Goal: Information Seeking & Learning: Learn about a topic

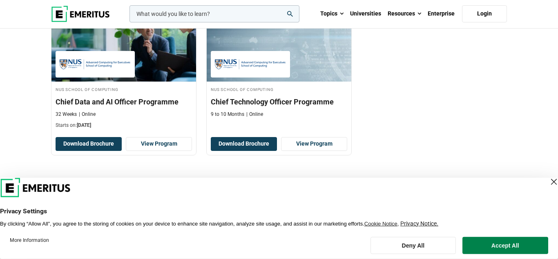
scroll to position [333, 0]
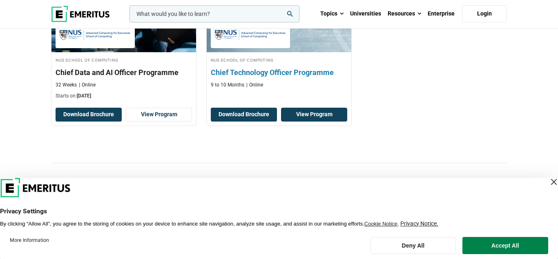
click at [293, 113] on link "View Program" at bounding box center [314, 115] width 66 height 14
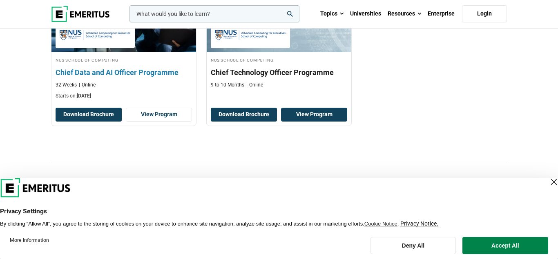
scroll to position [0, 0]
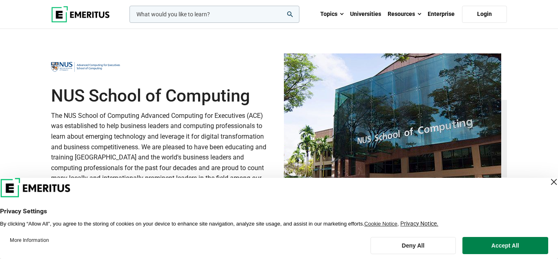
click at [185, 12] on input "woocommerce-product-search-field-0" at bounding box center [215, 14] width 170 height 17
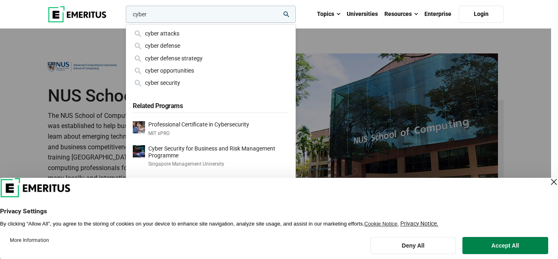
type input "cyber"
click at [124, 16] on button "search" at bounding box center [124, 16] width 0 height 0
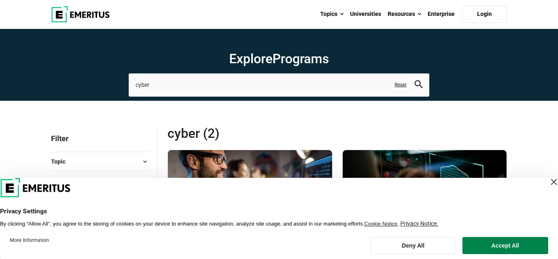
scroll to position [167, 0]
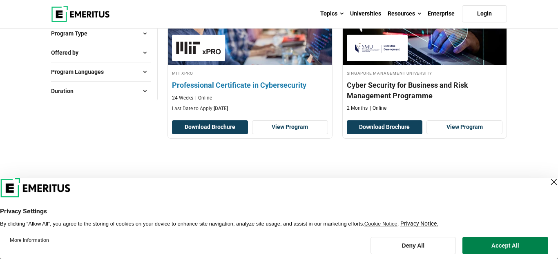
click at [265, 43] on img at bounding box center [250, 25] width 181 height 90
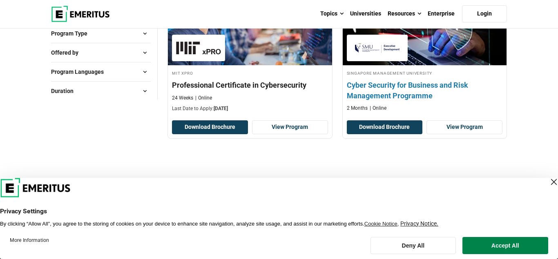
click at [387, 92] on h4 "Cyber Security for Business and Risk Management Programme" at bounding box center [425, 90] width 156 height 20
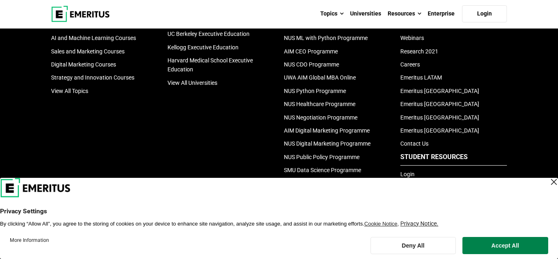
scroll to position [528, 0]
